Goal: Navigation & Orientation: Find specific page/section

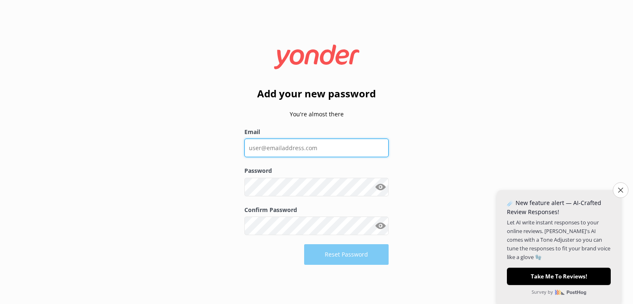
click at [287, 145] on input "Email" at bounding box center [316, 147] width 144 height 19
type input "[EMAIL_ADDRESS][DOMAIN_NAME]"
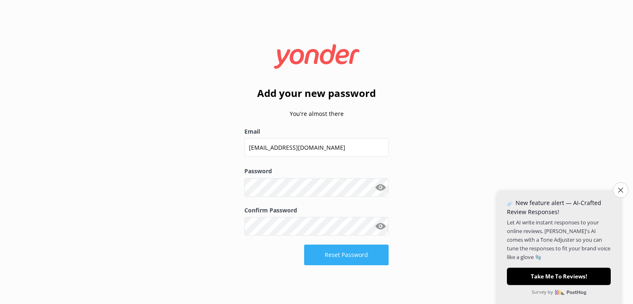
click at [349, 258] on button "Reset Password" at bounding box center [346, 254] width 84 height 21
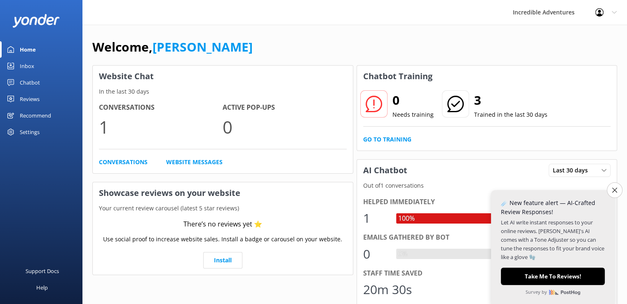
click at [599, 10] on use at bounding box center [599, 12] width 8 height 8
click at [566, 56] on link "Logout" at bounding box center [586, 55] width 82 height 21
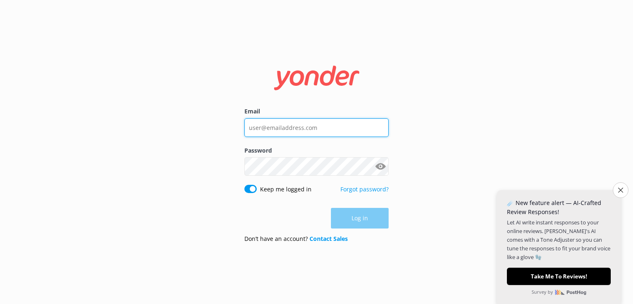
click at [280, 127] on input "Email" at bounding box center [316, 127] width 144 height 19
type input "[EMAIL_ADDRESS][DOMAIN_NAME]"
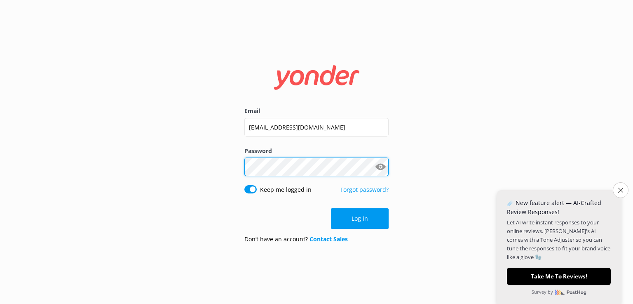
click button "Log in" at bounding box center [360, 218] width 58 height 21
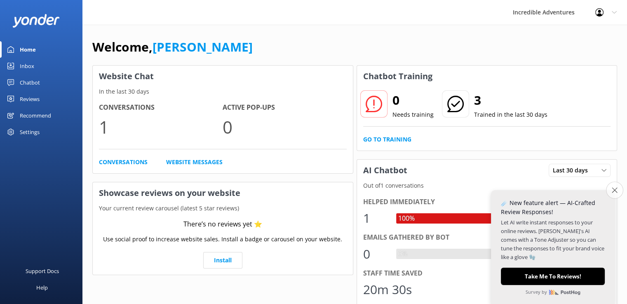
click at [614, 190] on icon "Close survey" at bounding box center [613, 189] width 5 height 5
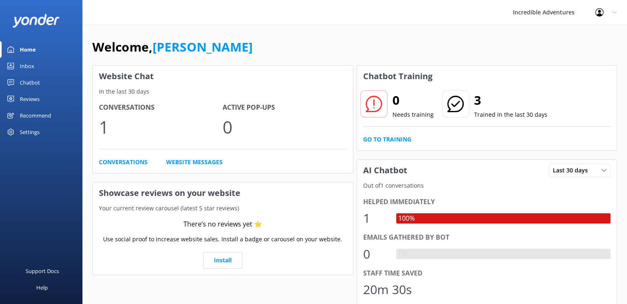
click at [469, 104] on div "3 Trained in the last 30 days" at bounding box center [494, 105] width 106 height 30
click at [476, 103] on h2 "3" at bounding box center [510, 100] width 73 height 20
click at [494, 123] on div "0 Needs training 3 Trained in the last 30 days" at bounding box center [487, 109] width 248 height 33
click at [384, 111] on div at bounding box center [373, 103] width 27 height 27
click at [117, 161] on link "Conversations" at bounding box center [123, 161] width 49 height 9
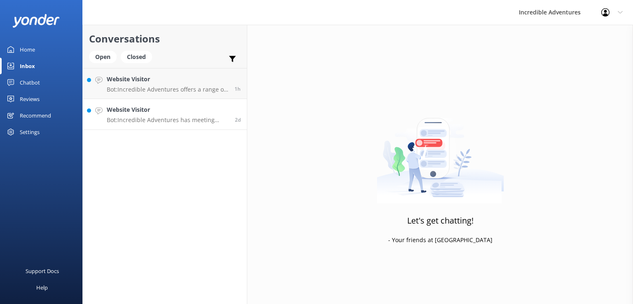
click at [155, 122] on p "Bot: Incredible Adventures has meeting spots throughout [GEOGRAPHIC_DATA] based…" at bounding box center [168, 119] width 122 height 7
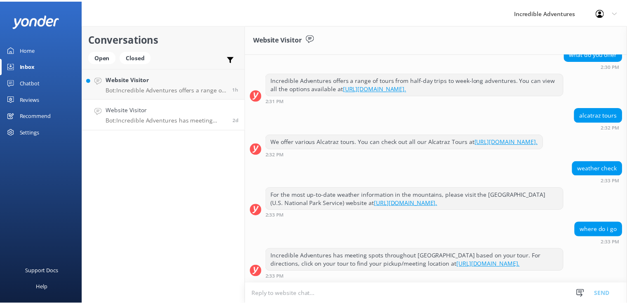
scroll to position [1733, 0]
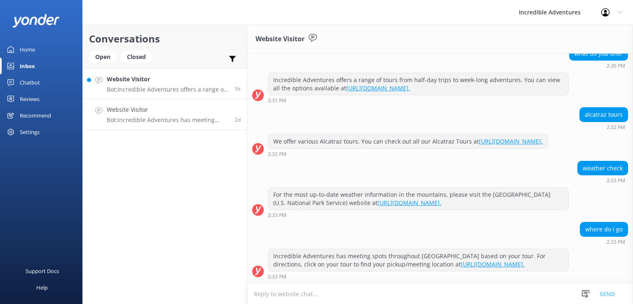
click at [154, 82] on h4 "Website Visitor" at bounding box center [168, 79] width 122 height 9
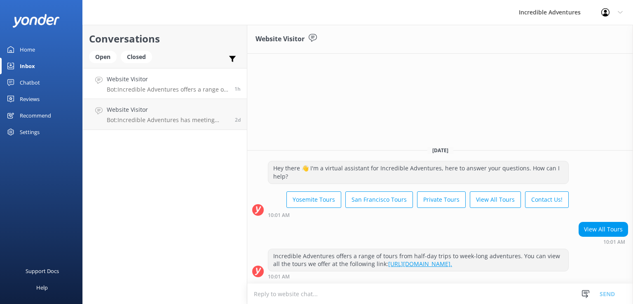
click at [23, 51] on div "Home" at bounding box center [27, 49] width 15 height 16
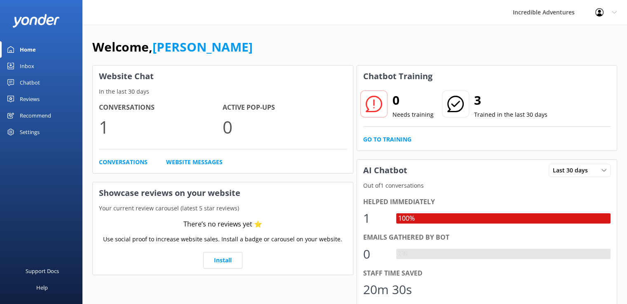
click at [382, 144] on div "0 Needs training 3 Trained in the last 30 days Go to Training" at bounding box center [487, 118] width 260 height 63
click at [384, 138] on link "Go to Training" at bounding box center [387, 139] width 48 height 9
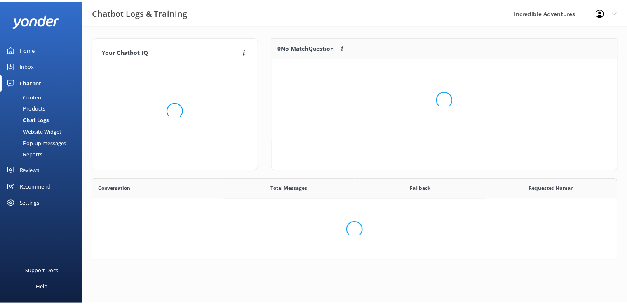
scroll to position [68, 524]
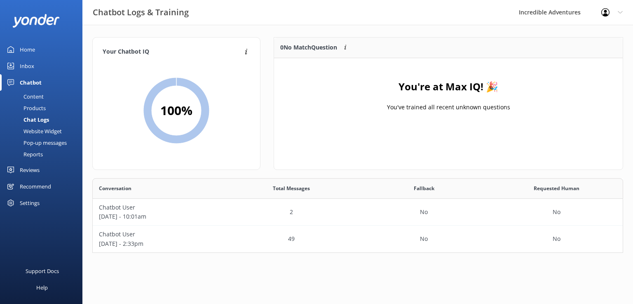
click at [16, 65] on link "Inbox" at bounding box center [41, 66] width 82 height 16
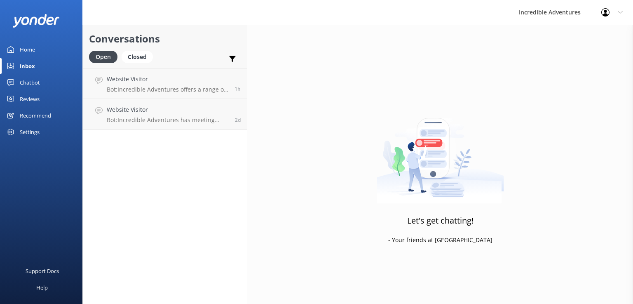
click at [24, 85] on div "Chatbot" at bounding box center [30, 82] width 20 height 16
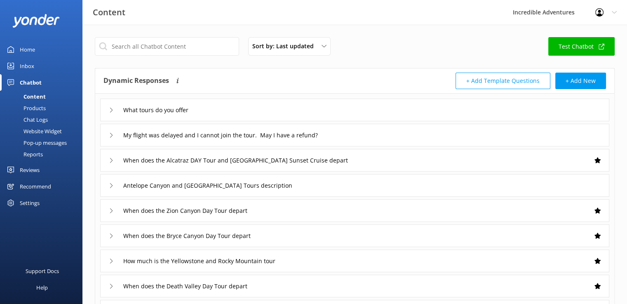
click at [19, 170] on link "Reviews" at bounding box center [41, 169] width 82 height 16
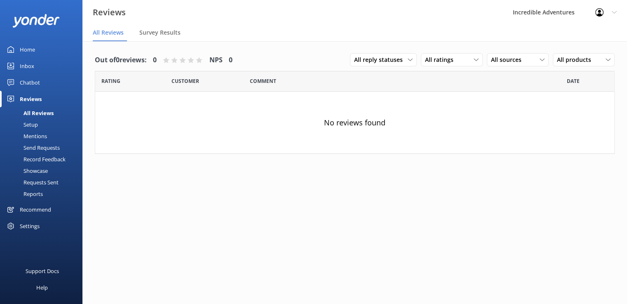
click at [27, 208] on div "Recommend" at bounding box center [35, 209] width 31 height 16
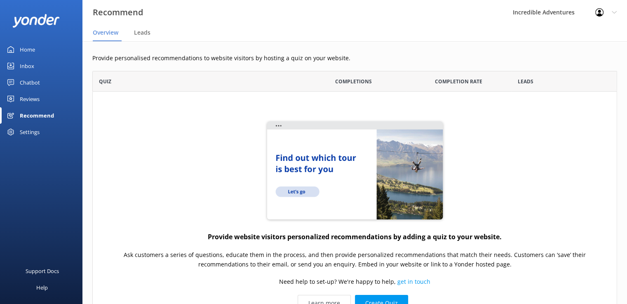
scroll to position [85, 0]
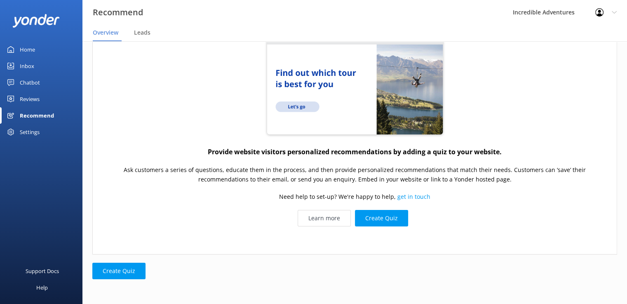
click at [35, 131] on div "Settings" at bounding box center [30, 132] width 20 height 16
